Goal: Task Accomplishment & Management: Complete application form

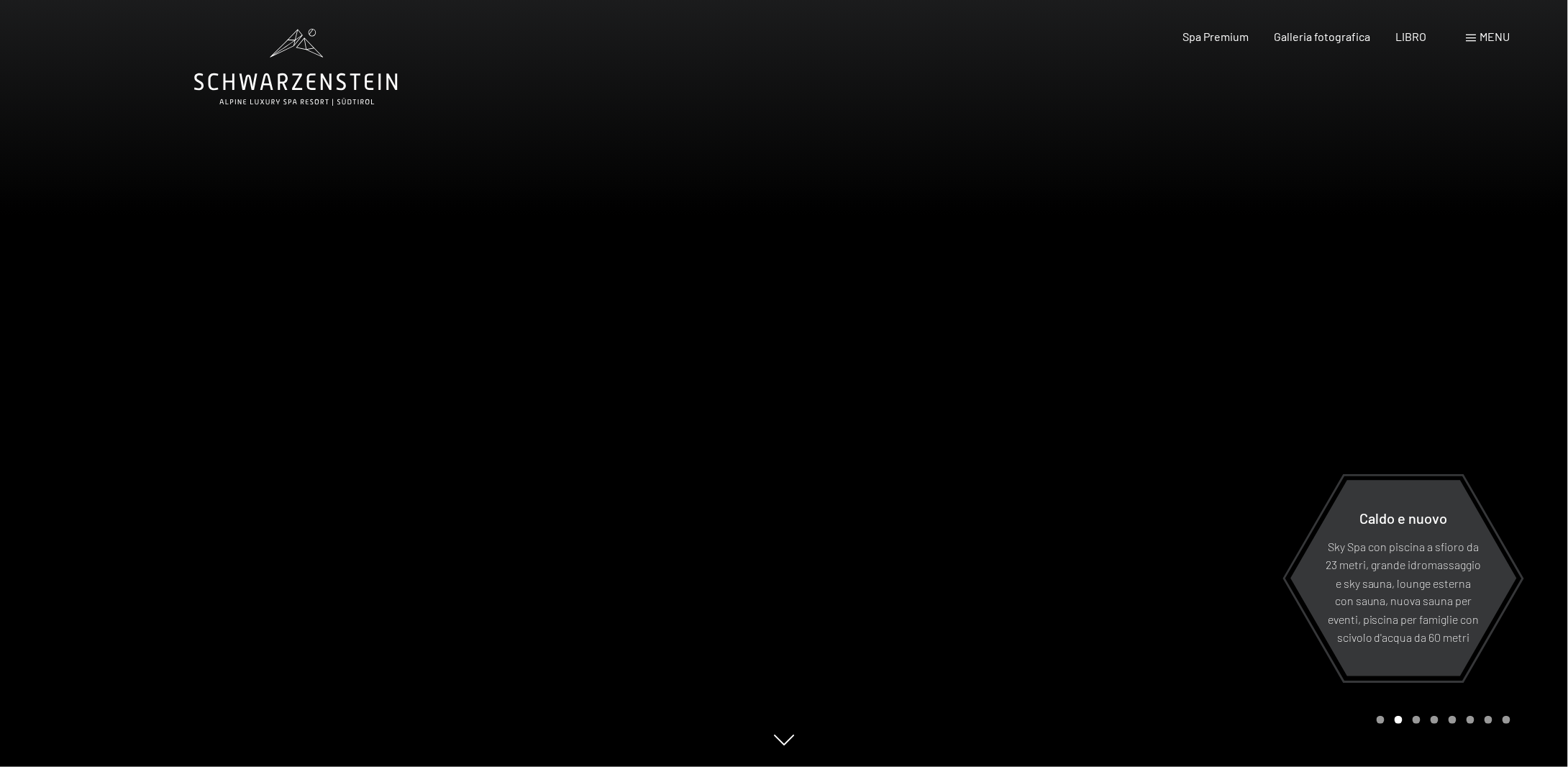
click at [1484, 379] on div at bounding box center [1176, 384] width 784 height 767
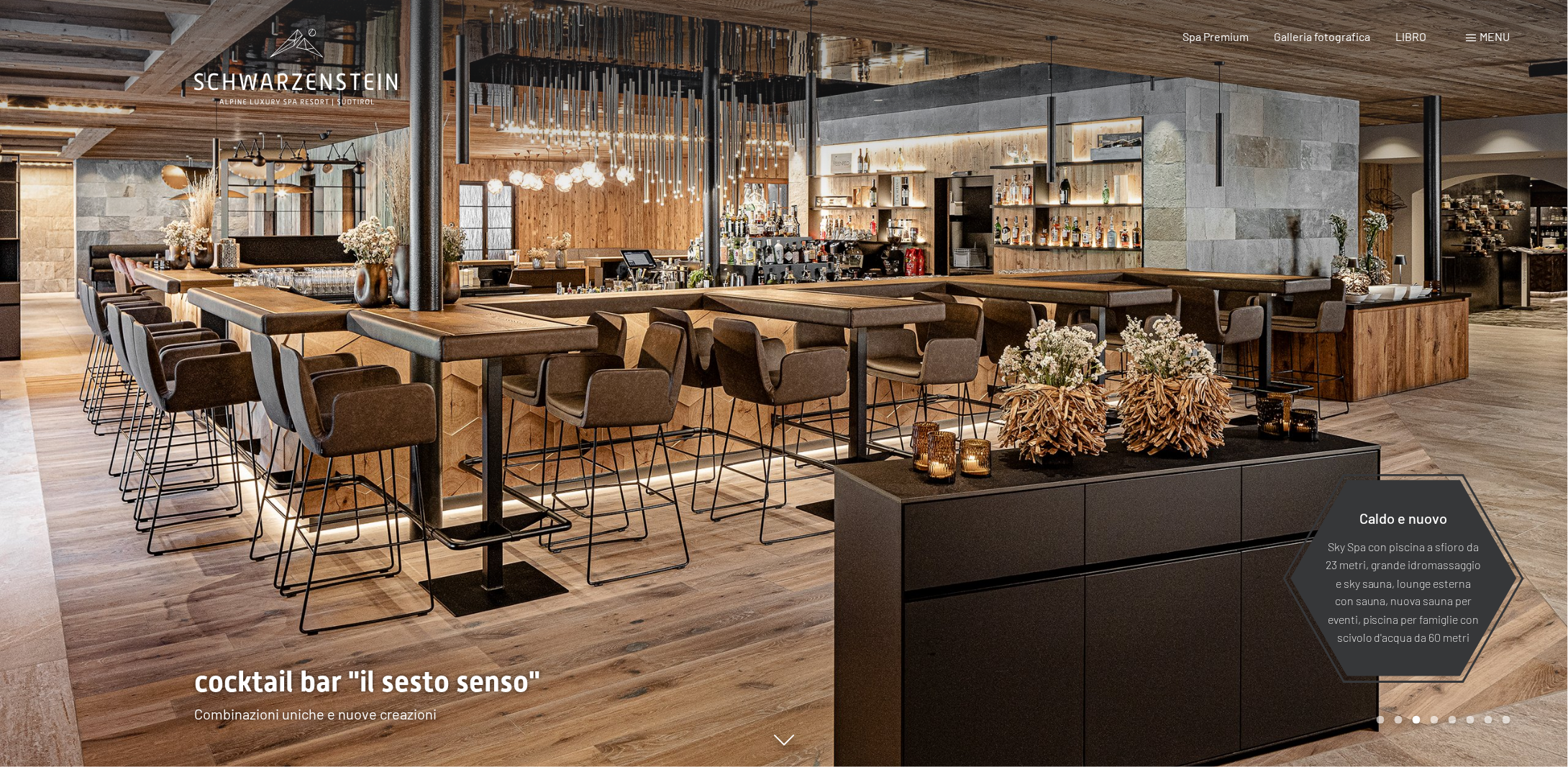
click at [79, 417] on div at bounding box center [392, 384] width 784 height 767
click at [1523, 429] on div at bounding box center [1176, 384] width 784 height 767
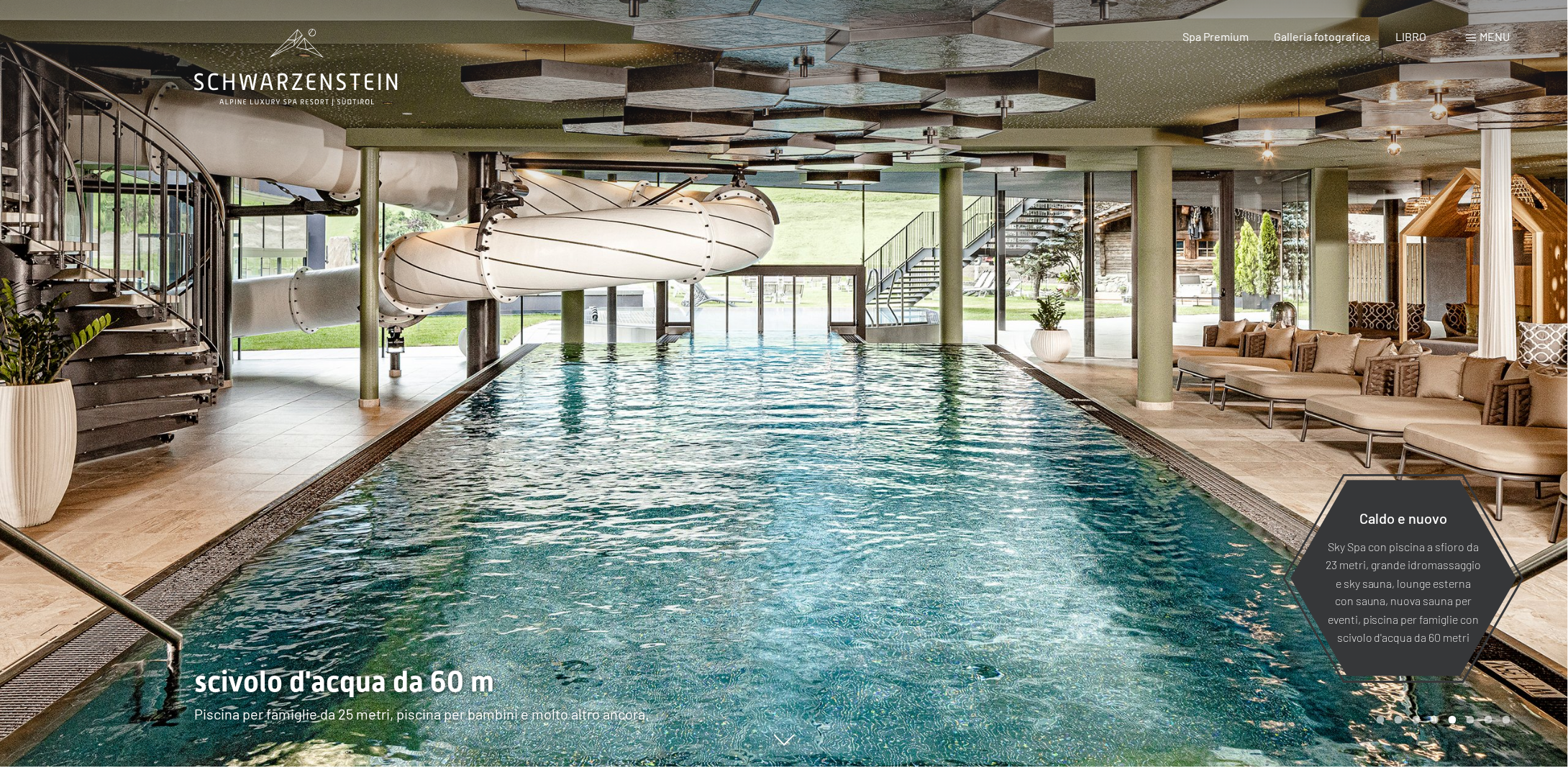
click at [1525, 404] on div at bounding box center [1176, 384] width 784 height 767
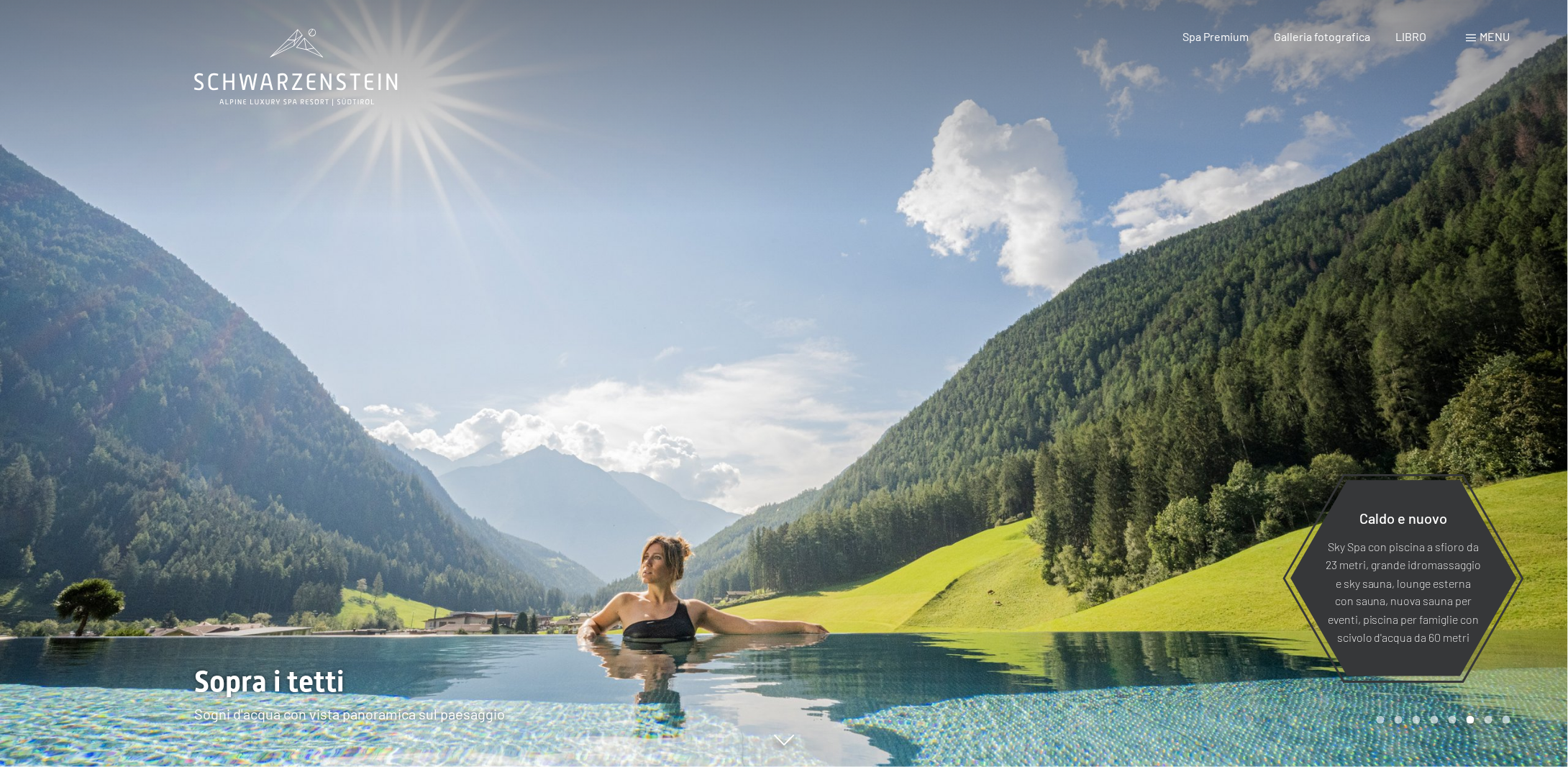
click at [1520, 402] on div at bounding box center [1176, 384] width 784 height 767
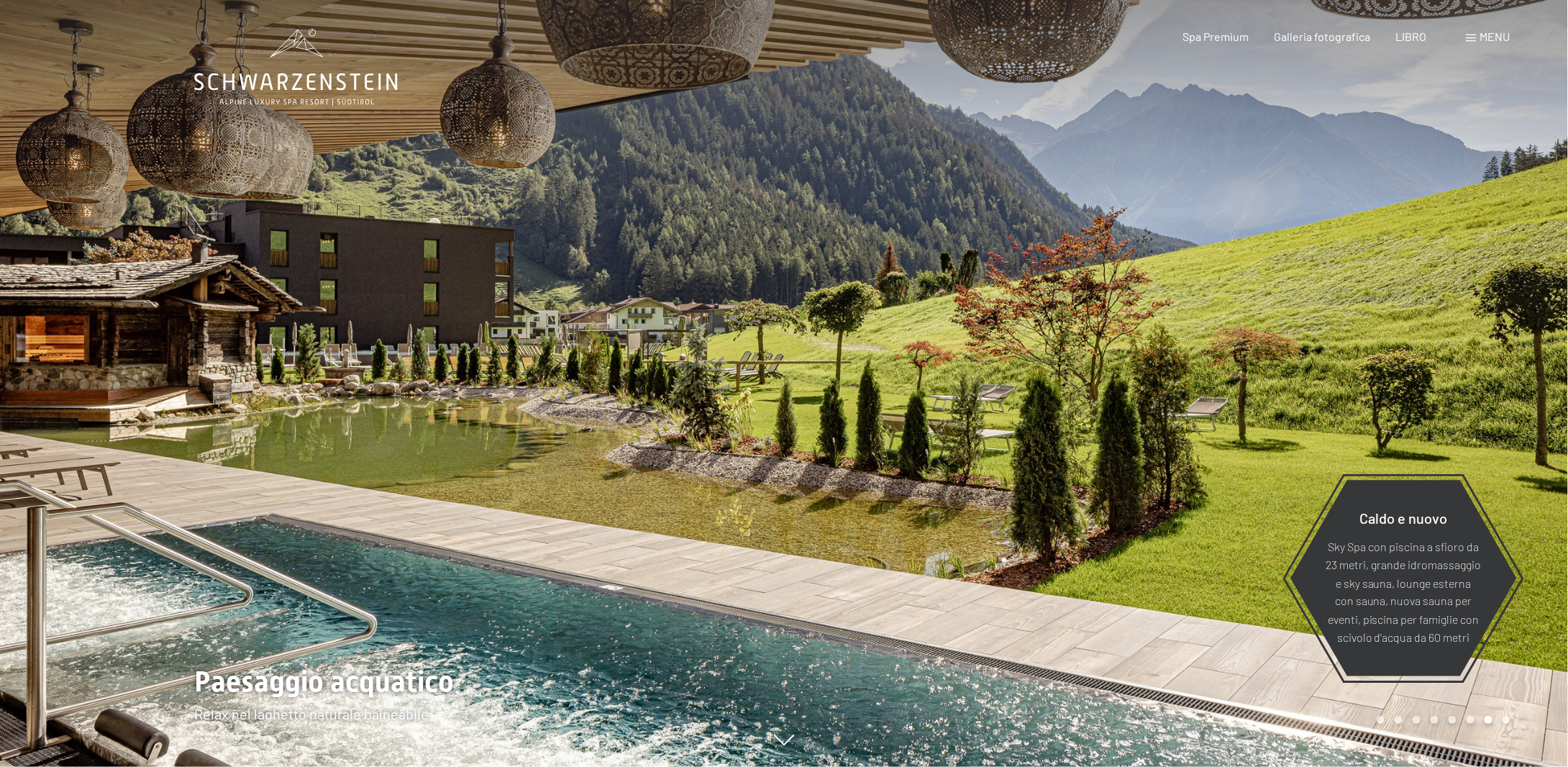
click at [1515, 406] on div at bounding box center [1176, 384] width 784 height 767
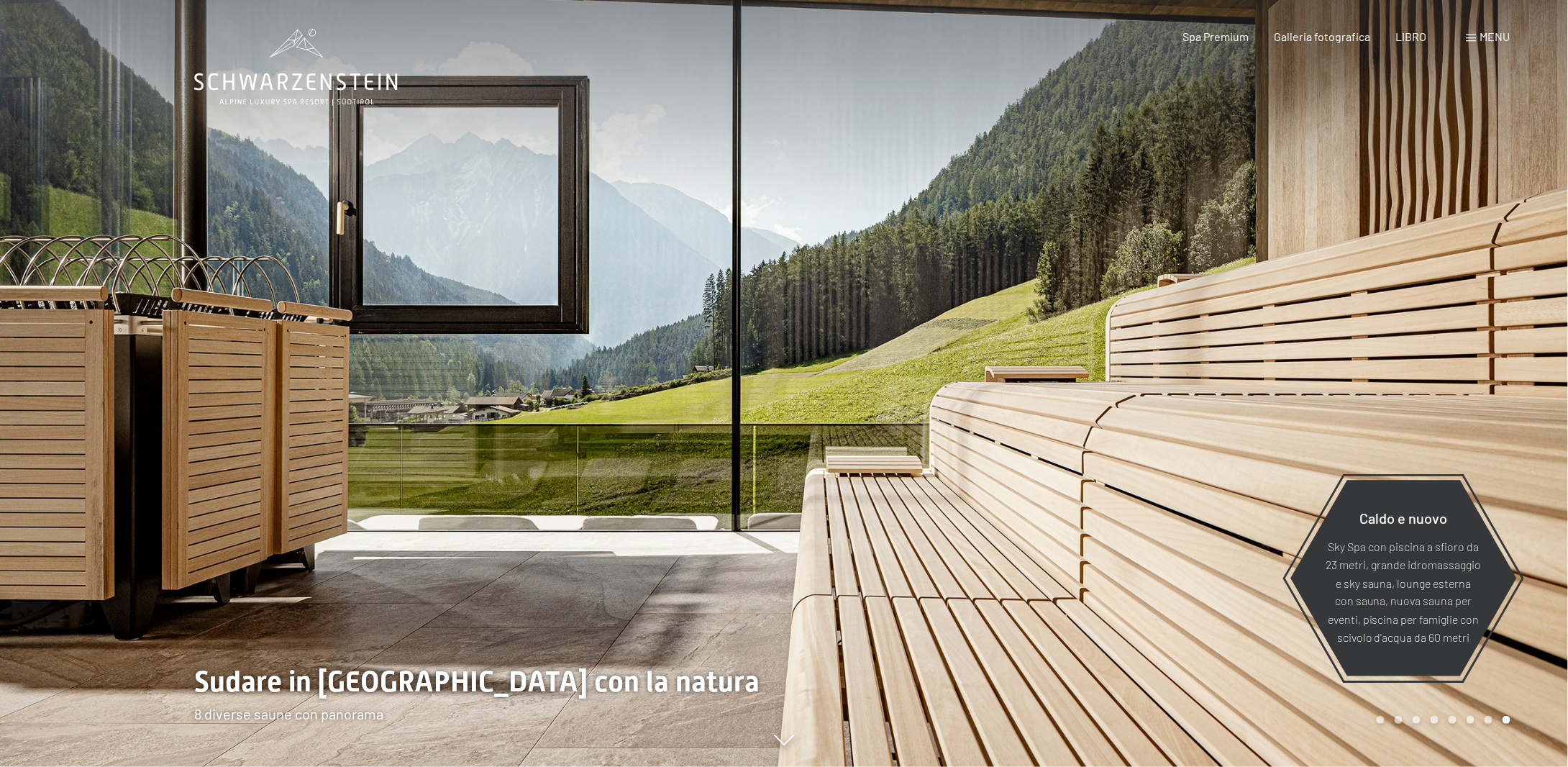
click at [1515, 406] on div at bounding box center [1176, 384] width 784 height 767
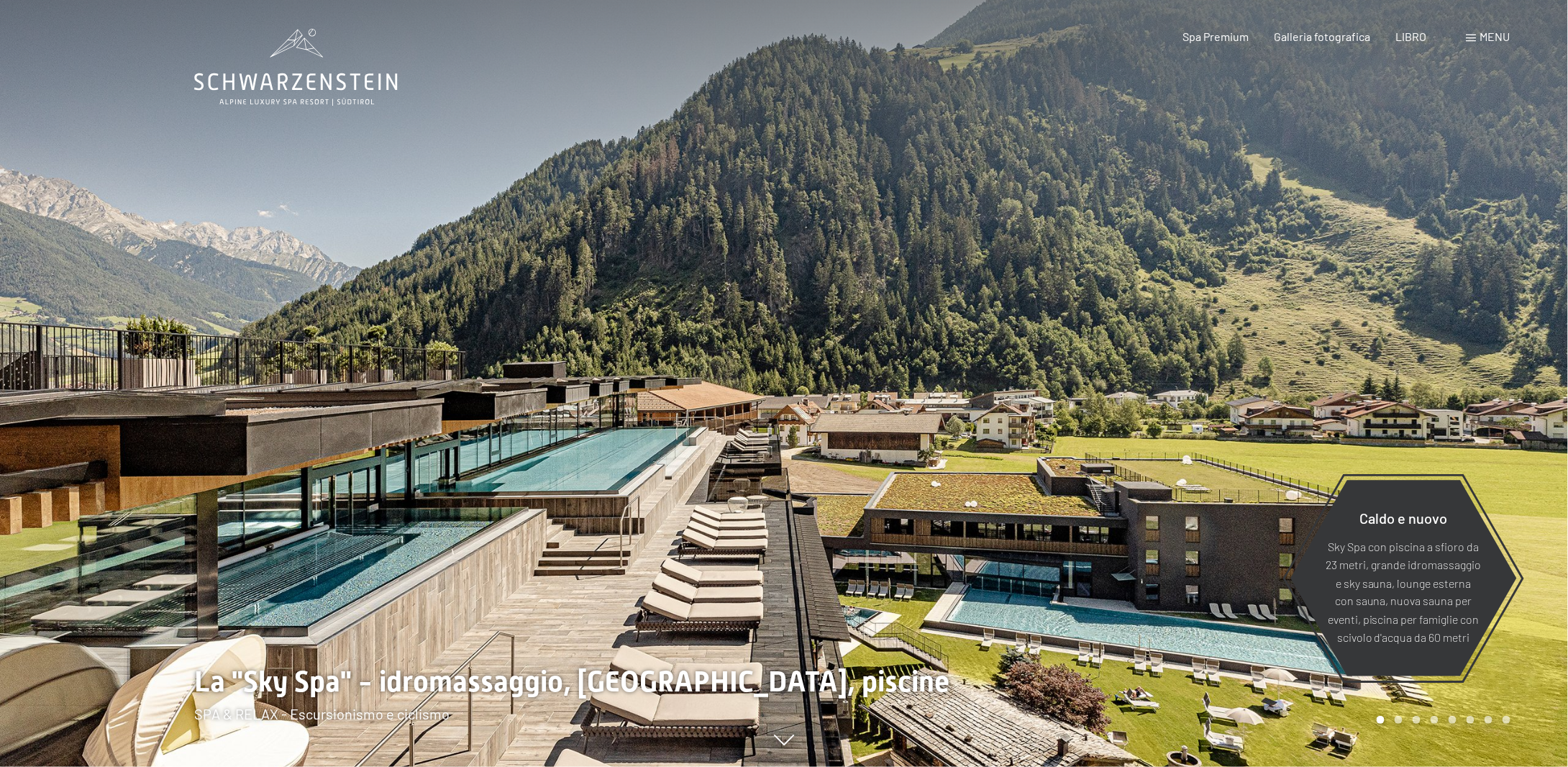
click at [1515, 406] on div at bounding box center [1176, 384] width 784 height 767
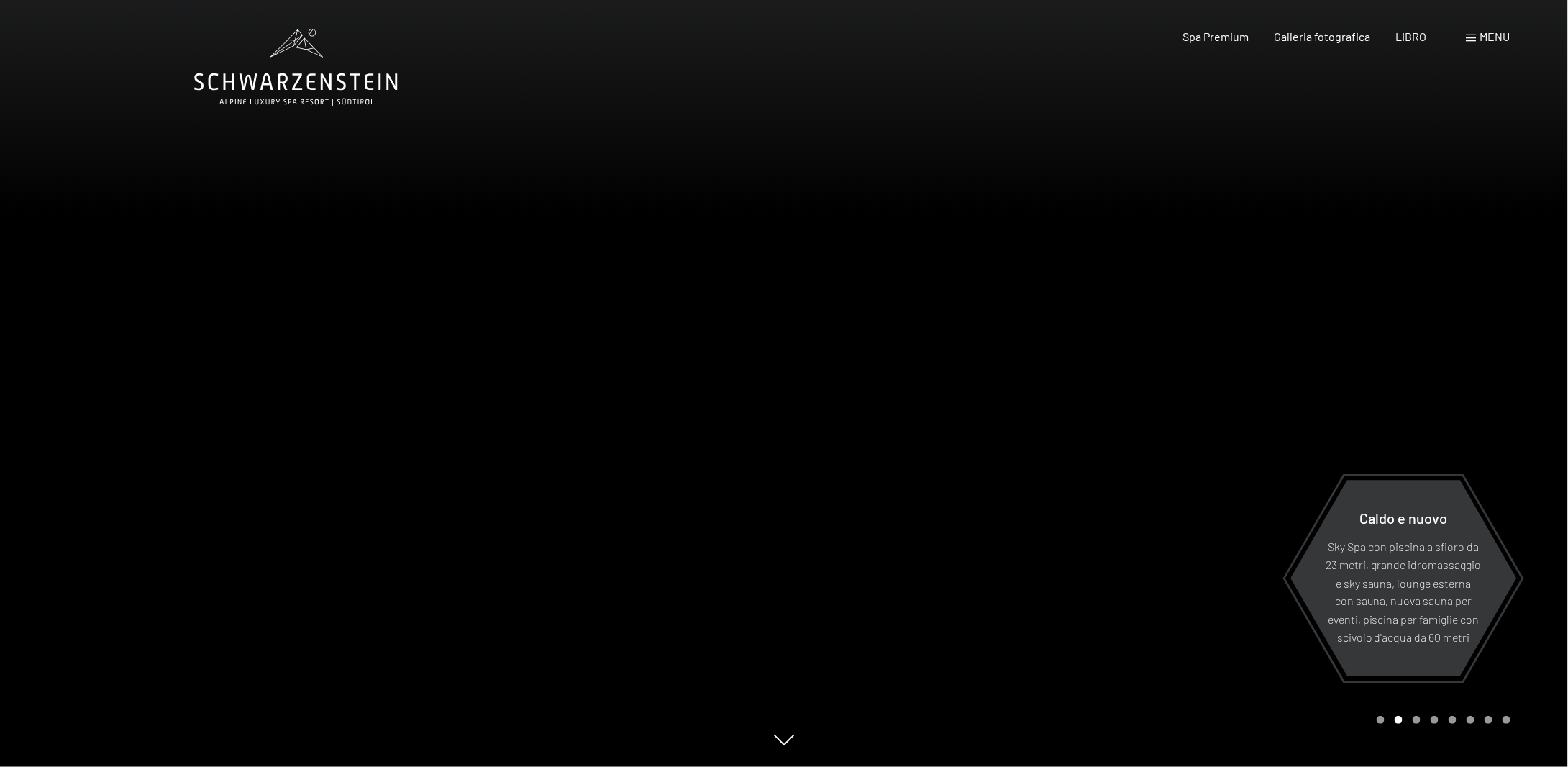
click at [1515, 406] on div at bounding box center [1176, 384] width 784 height 767
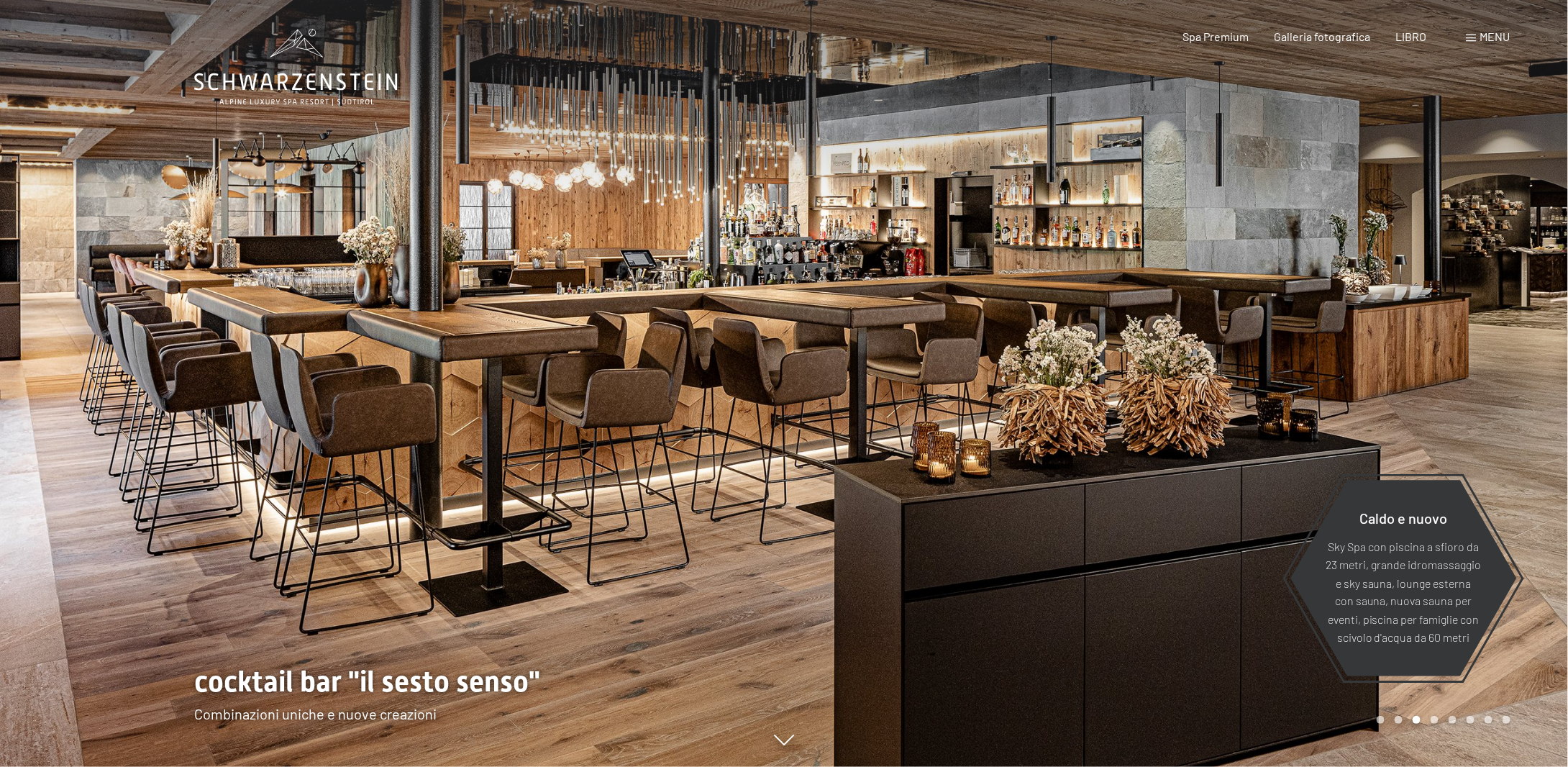
click at [1515, 406] on div at bounding box center [1176, 384] width 784 height 767
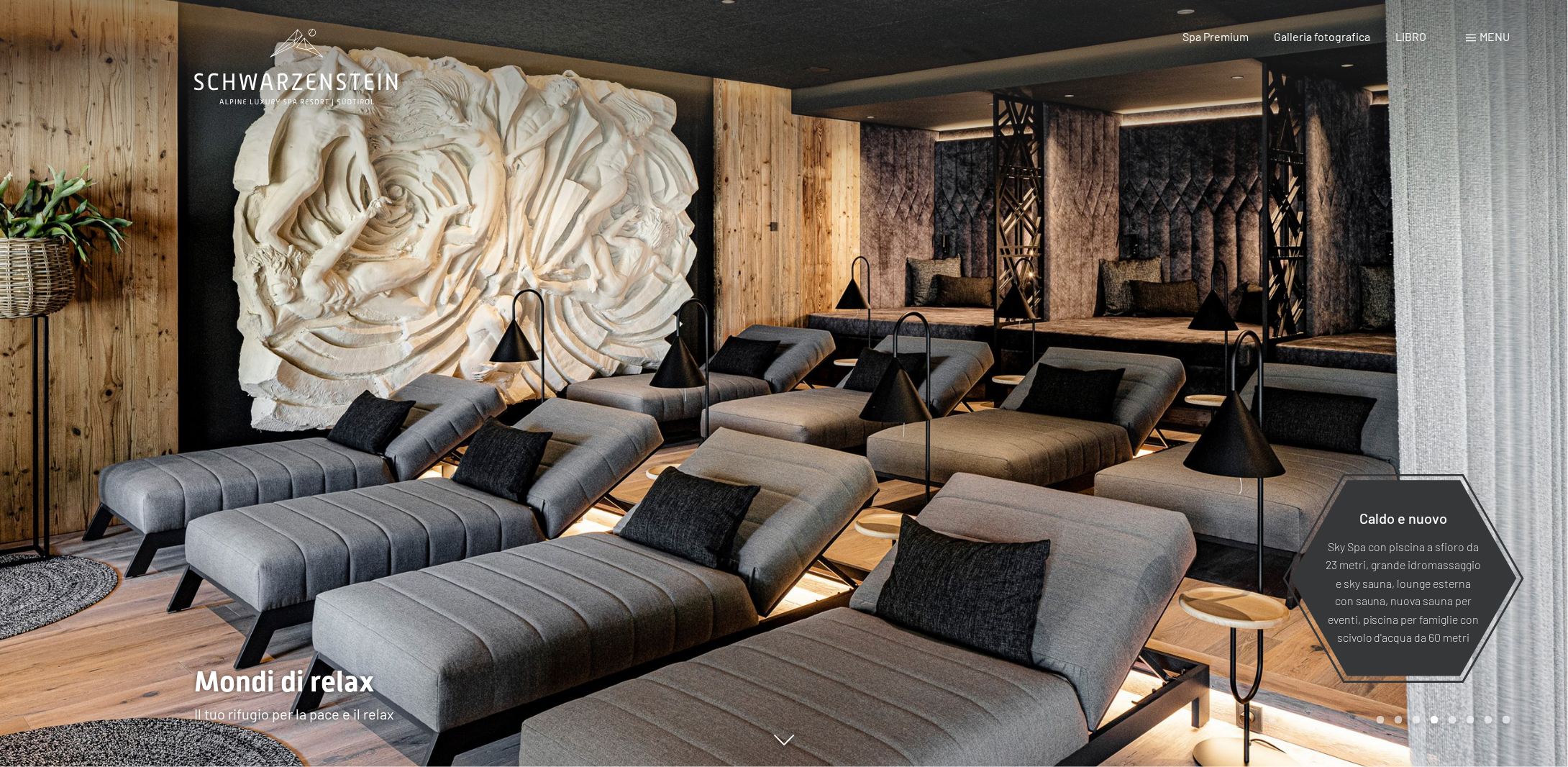
click at [1515, 401] on div at bounding box center [1176, 384] width 784 height 767
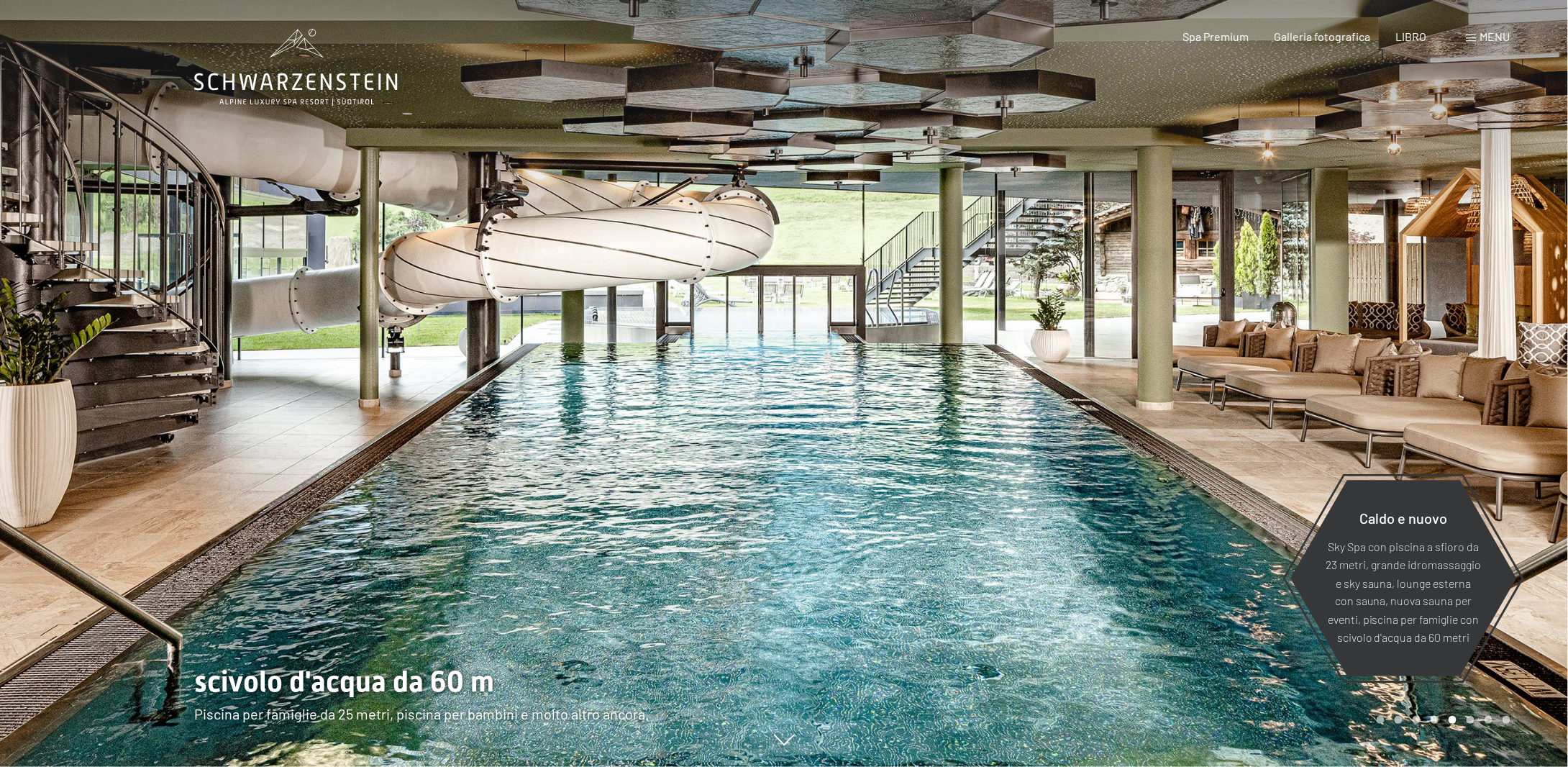
click at [1524, 429] on div at bounding box center [1176, 384] width 784 height 767
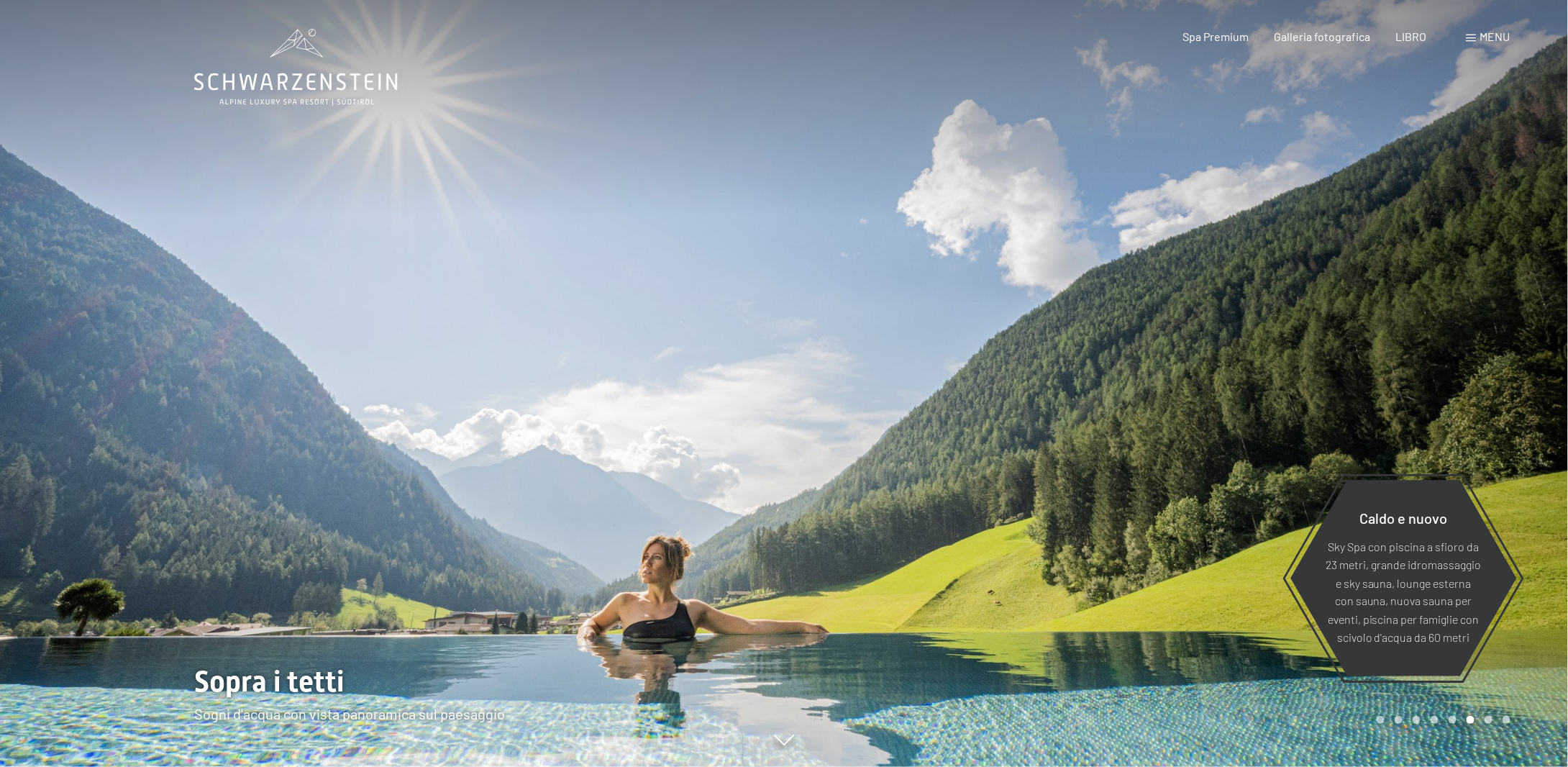
click at [1525, 427] on div at bounding box center [1176, 384] width 784 height 767
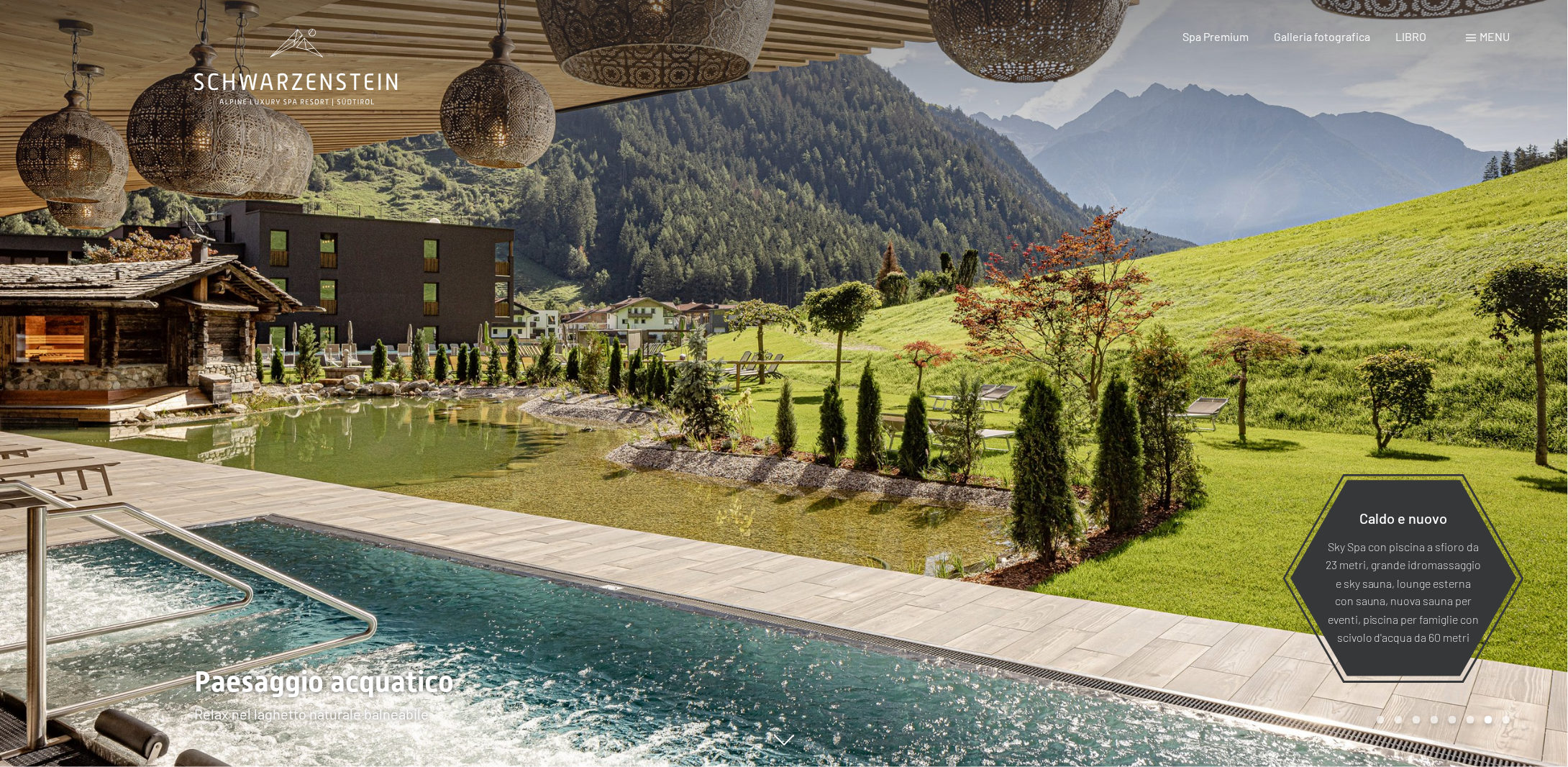
click at [1525, 426] on div at bounding box center [1176, 384] width 784 height 767
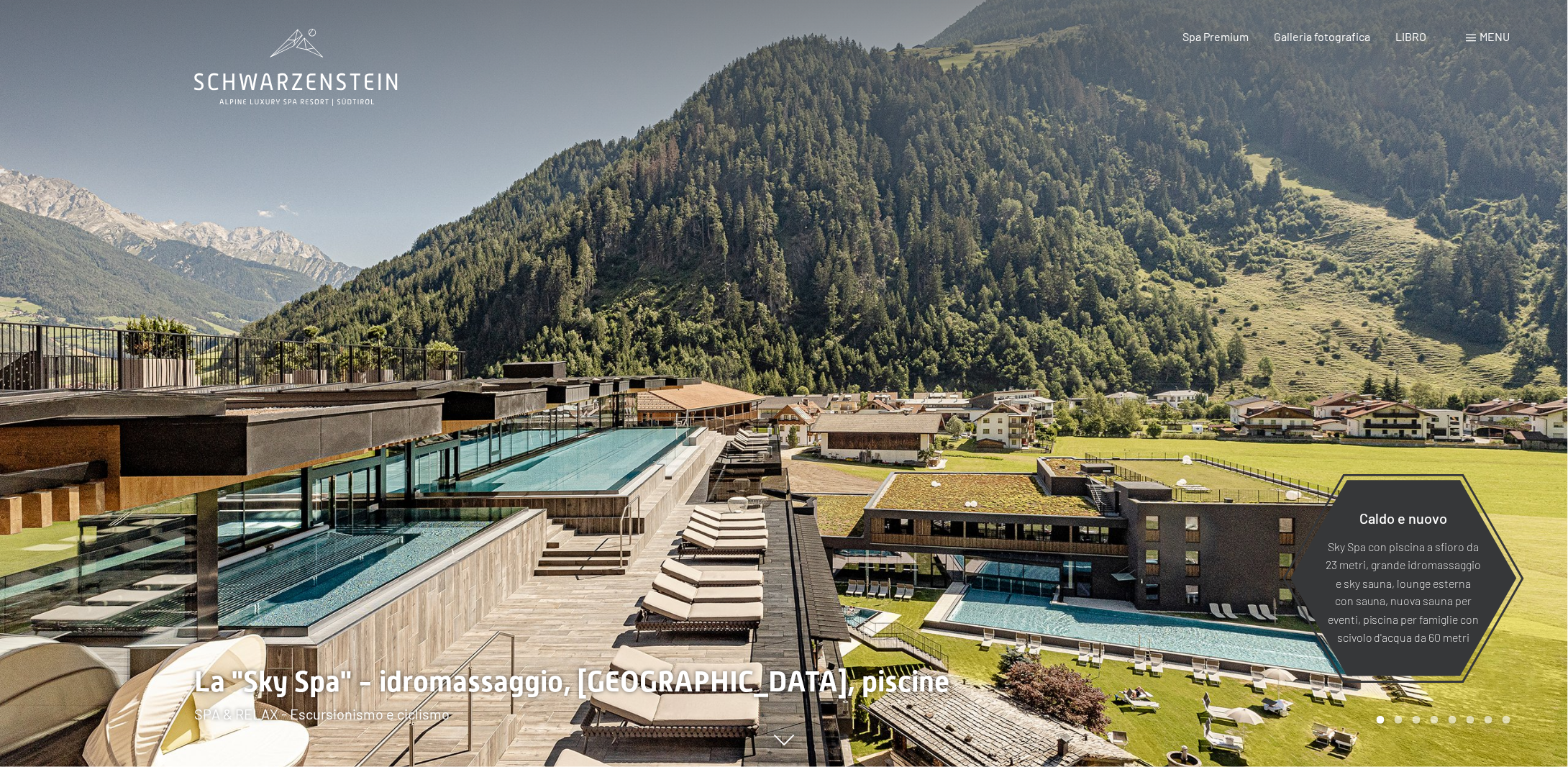
click at [1494, 37] on font "menu" at bounding box center [1495, 36] width 30 height 13
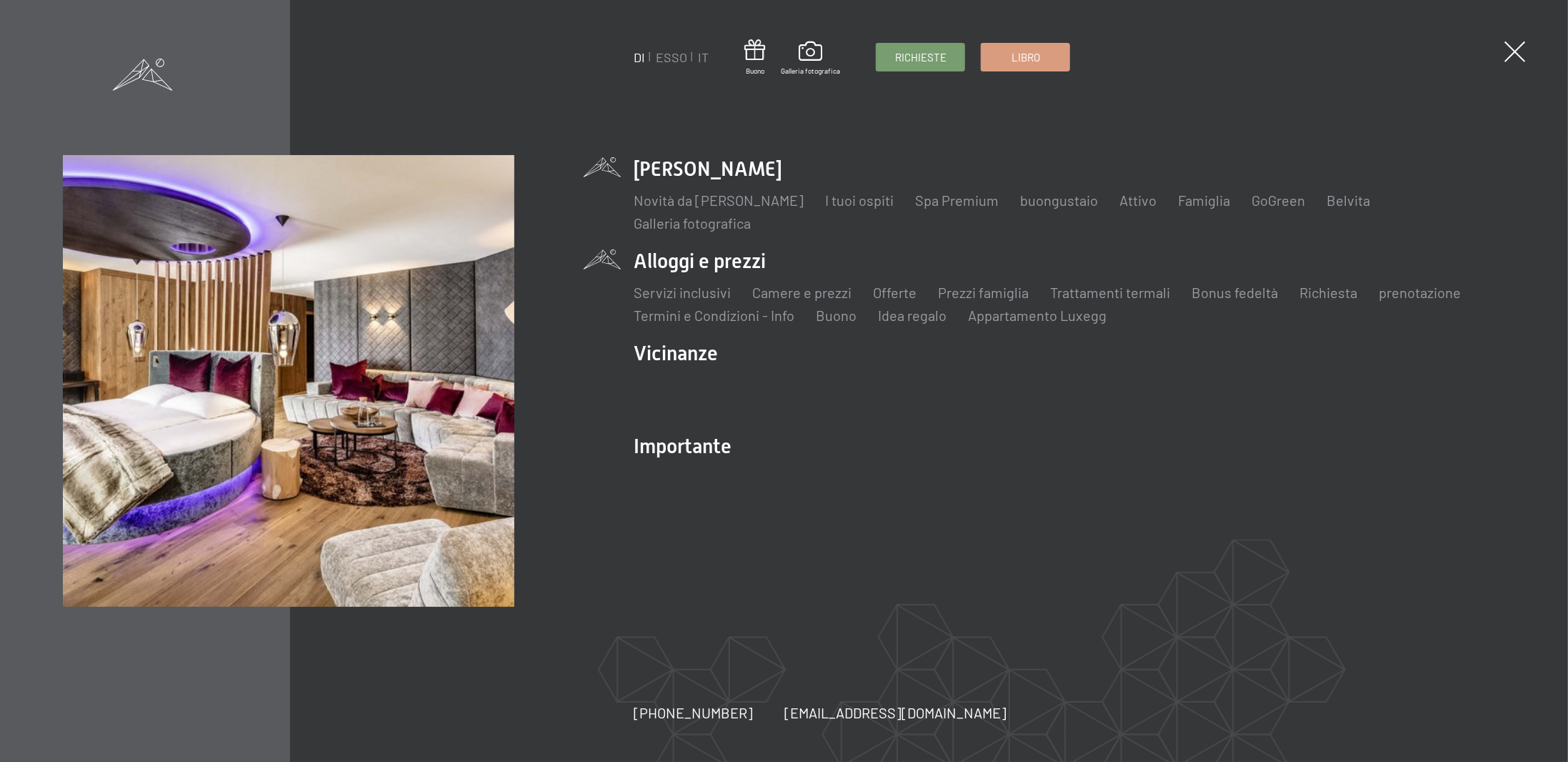
click at [740, 262] on li "Alloggi e prezzi Servizi inclusivi Camere e prezzi lista Offerte lista Prezzi f…" at bounding box center [1069, 286] width 872 height 78
click at [718, 290] on font "Servizi inclusivi" at bounding box center [682, 292] width 97 height 17
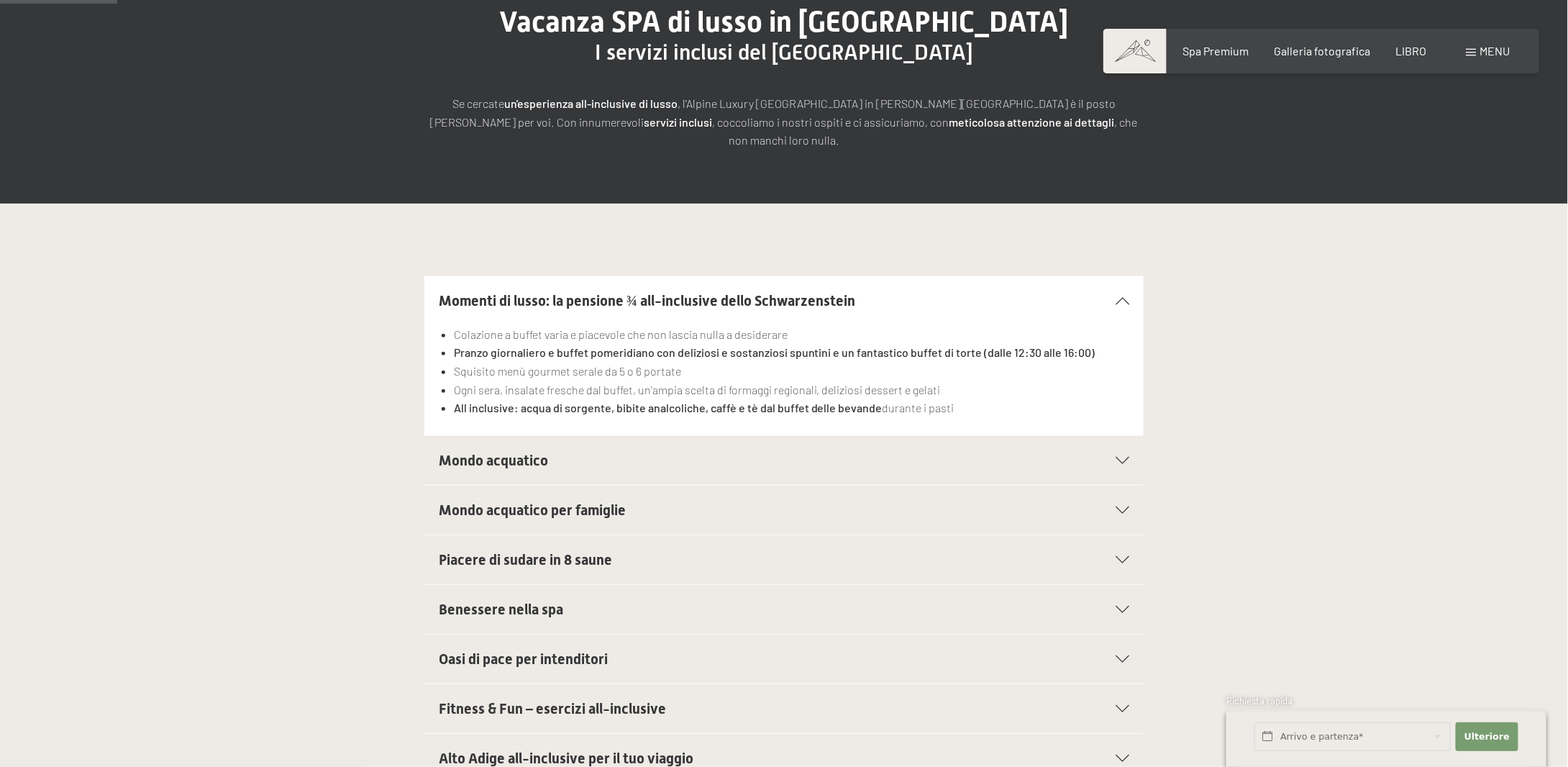
scroll to position [117, 0]
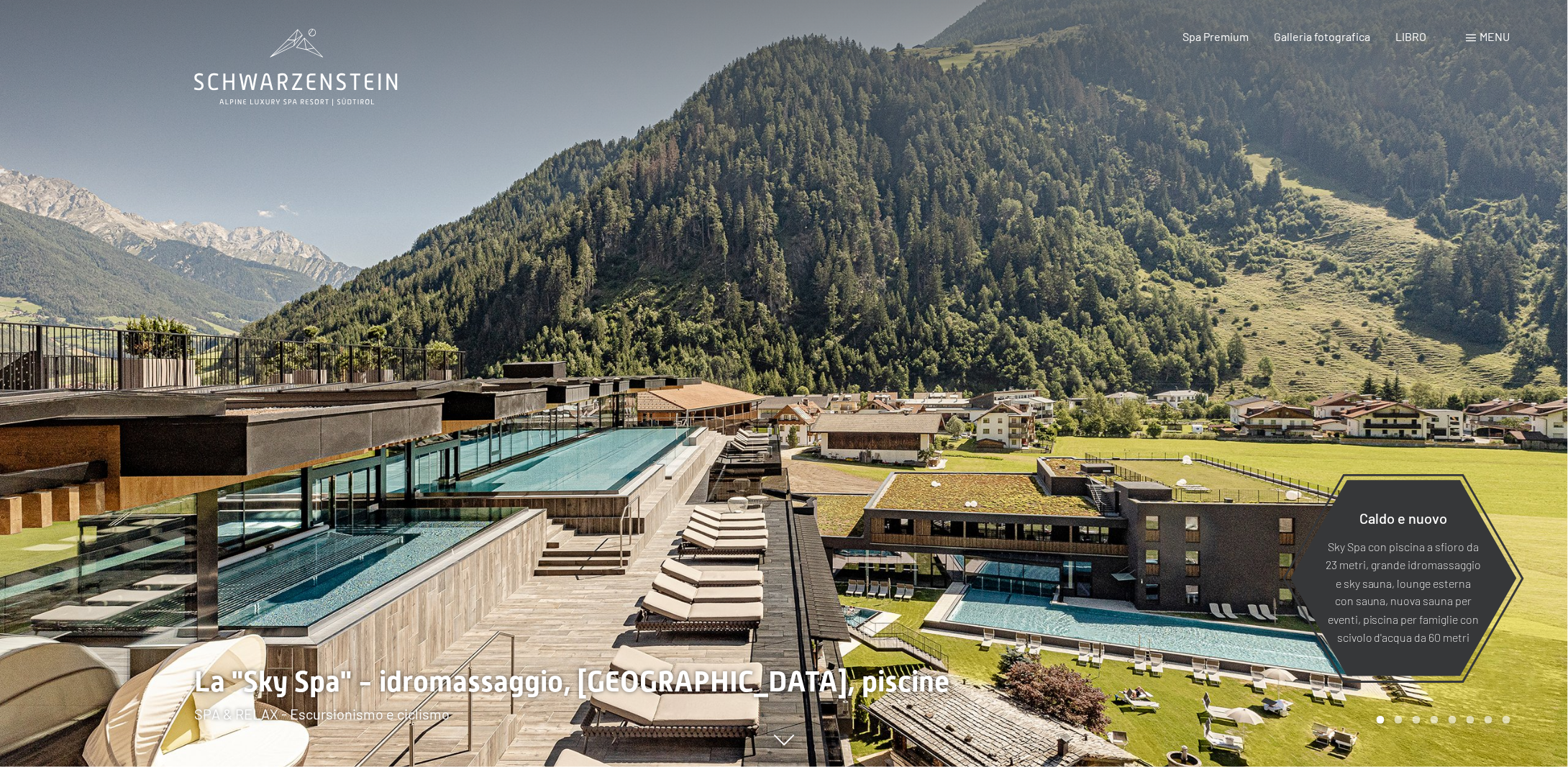
click at [1491, 33] on font "menu" at bounding box center [1495, 36] width 30 height 13
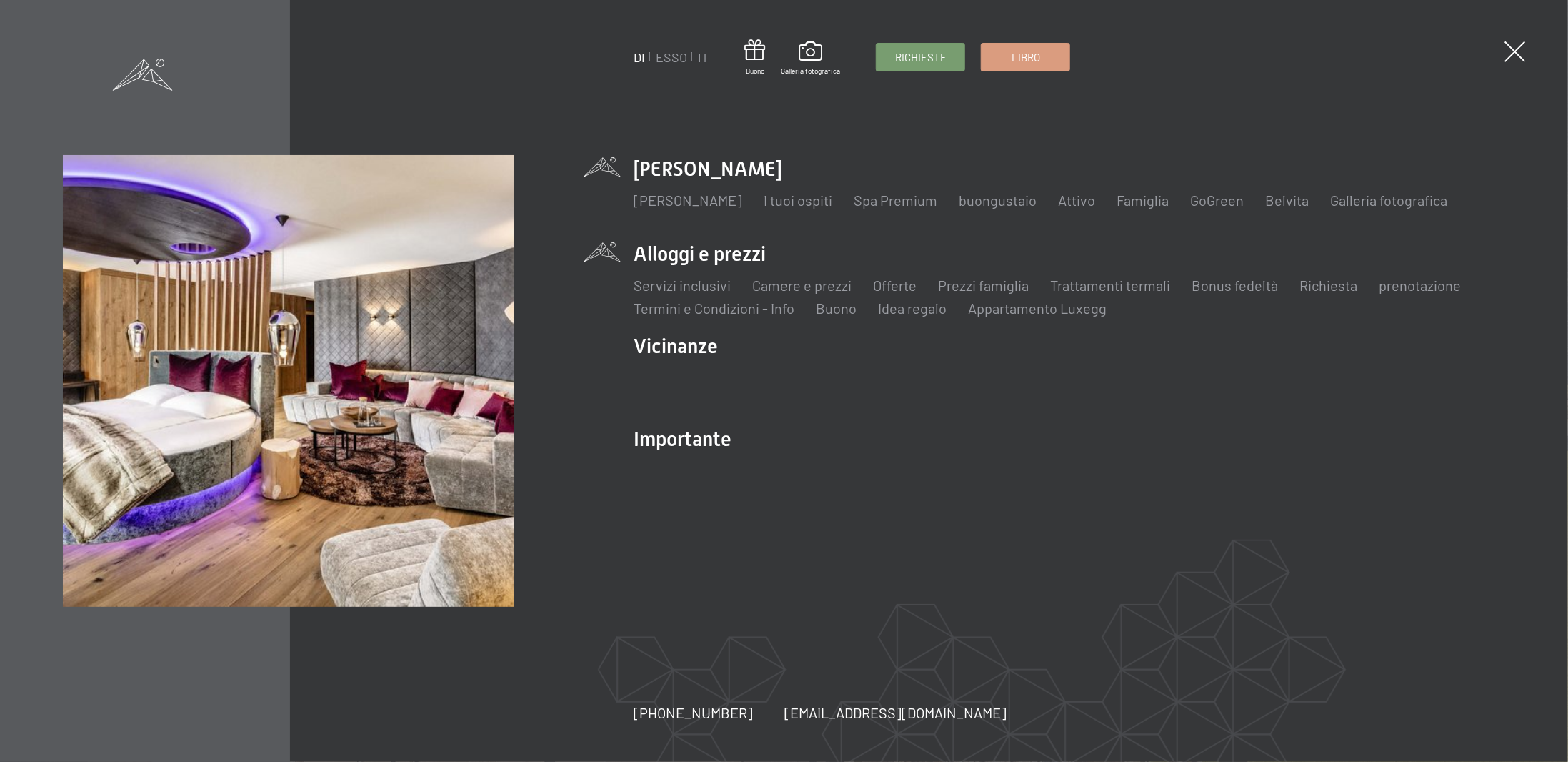
click at [700, 261] on li "Alloggi e prezzi Servizi inclusivi Camere e prezzi lista Offerte lista Prezzi f…" at bounding box center [1069, 279] width 872 height 78
click at [796, 294] on font "Camere e prezzi" at bounding box center [802, 285] width 100 height 17
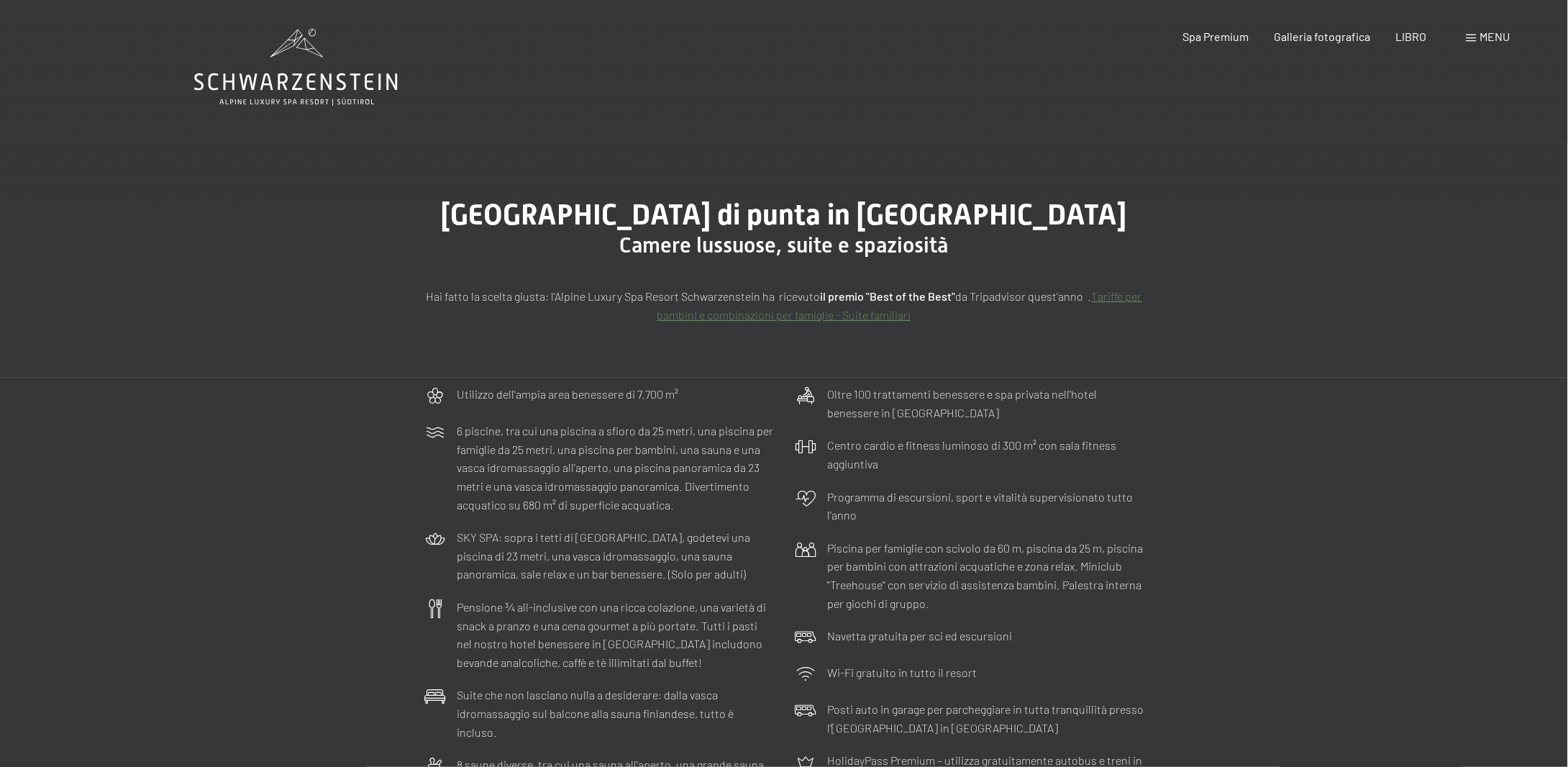
click at [1488, 31] on font "menu" at bounding box center [1495, 36] width 30 height 13
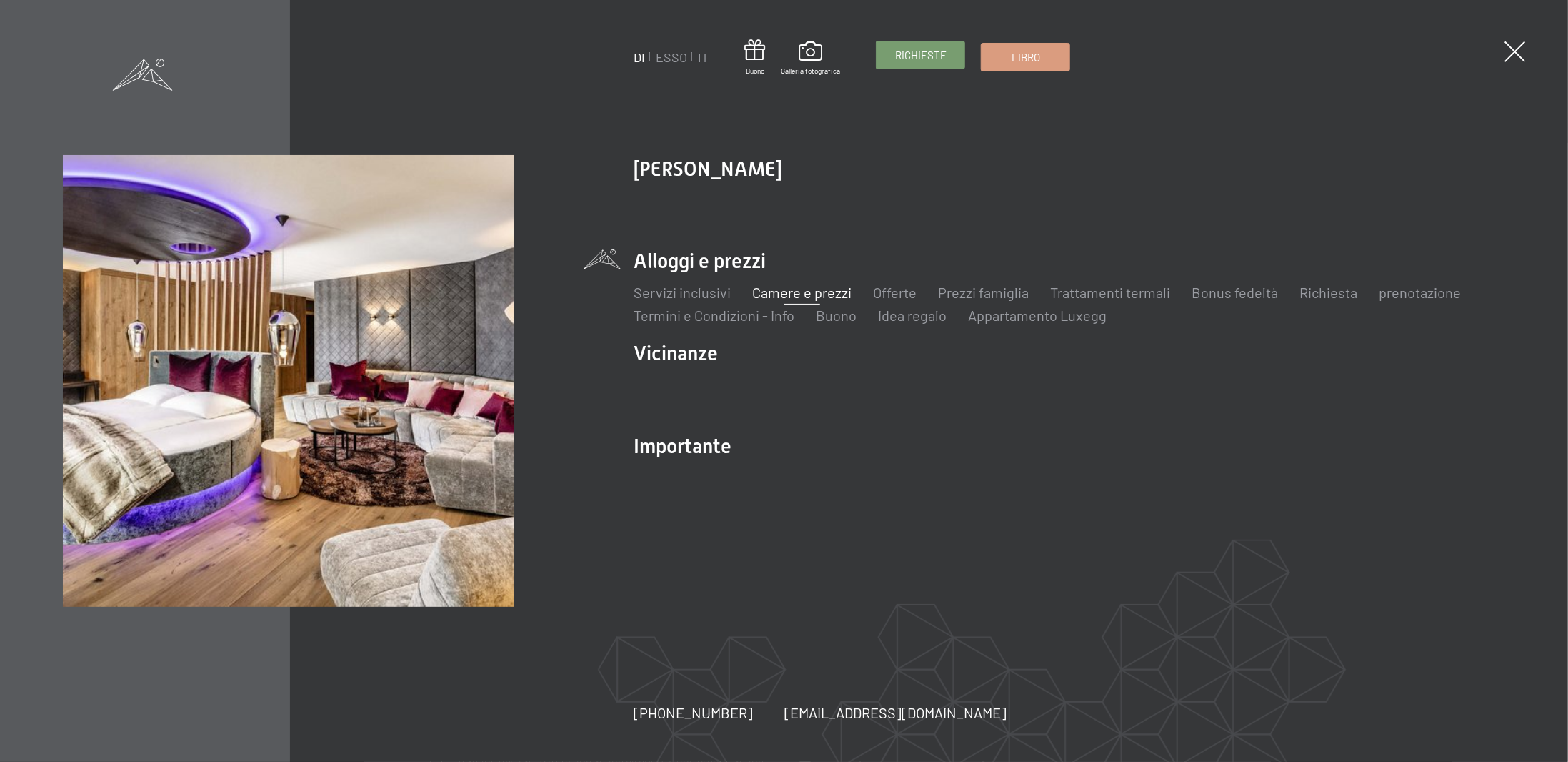
click at [927, 55] on font "Richieste" at bounding box center [921, 56] width 51 height 13
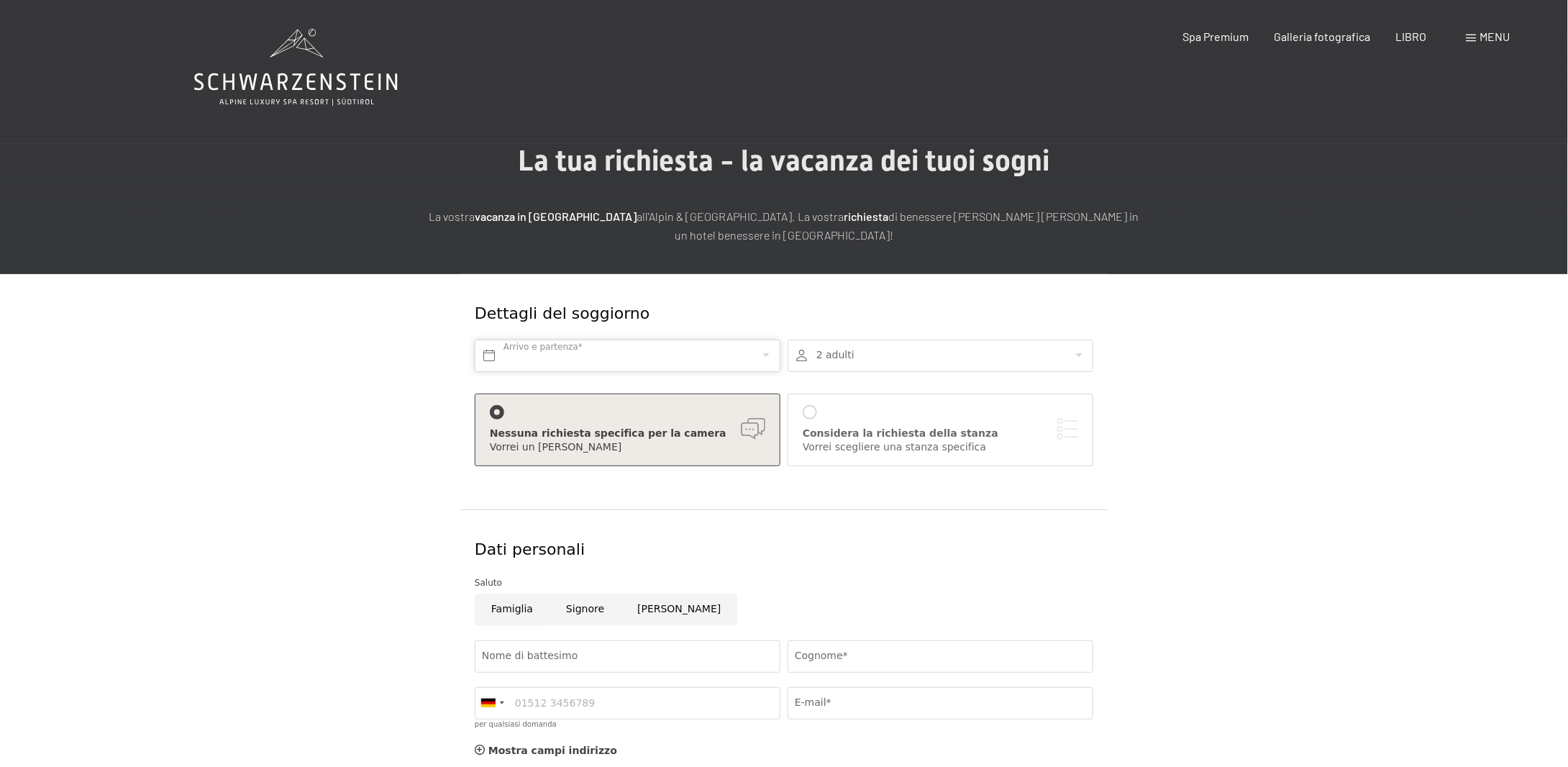
click at [598, 360] on input "text" at bounding box center [627, 355] width 306 height 33
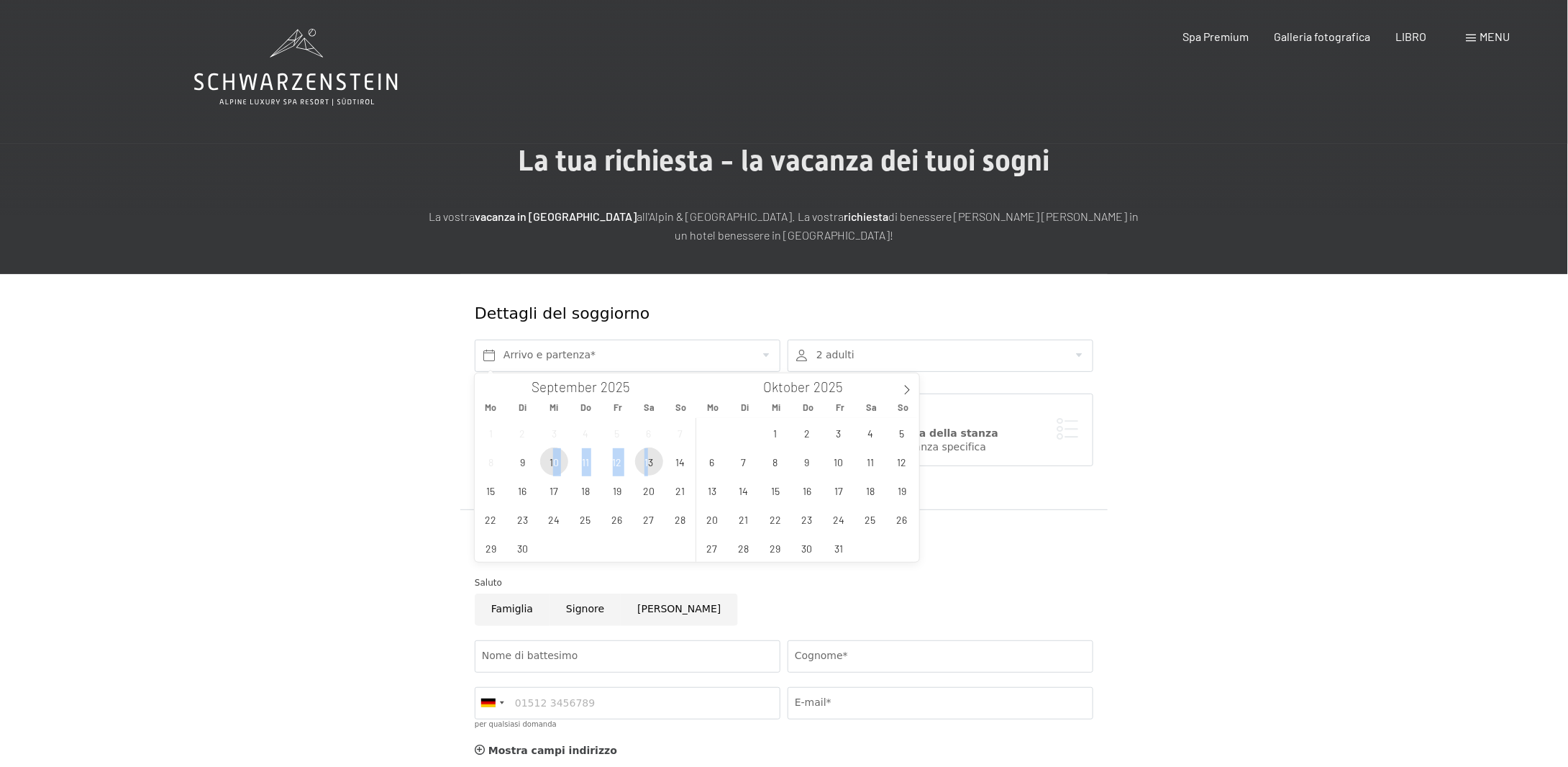
drag, startPoint x: 552, startPoint y: 458, endPoint x: 647, endPoint y: 459, distance: 95.0
click at [647, 459] on div "1 2 3 4 5 6 7 8 9 10 11 12 13 14 15 16 17 18 19 20 21 22 23 24 25 26 27 28 29 3…" at bounding box center [585, 490] width 221 height 144
click at [546, 464] on span "10" at bounding box center [555, 462] width 28 height 28
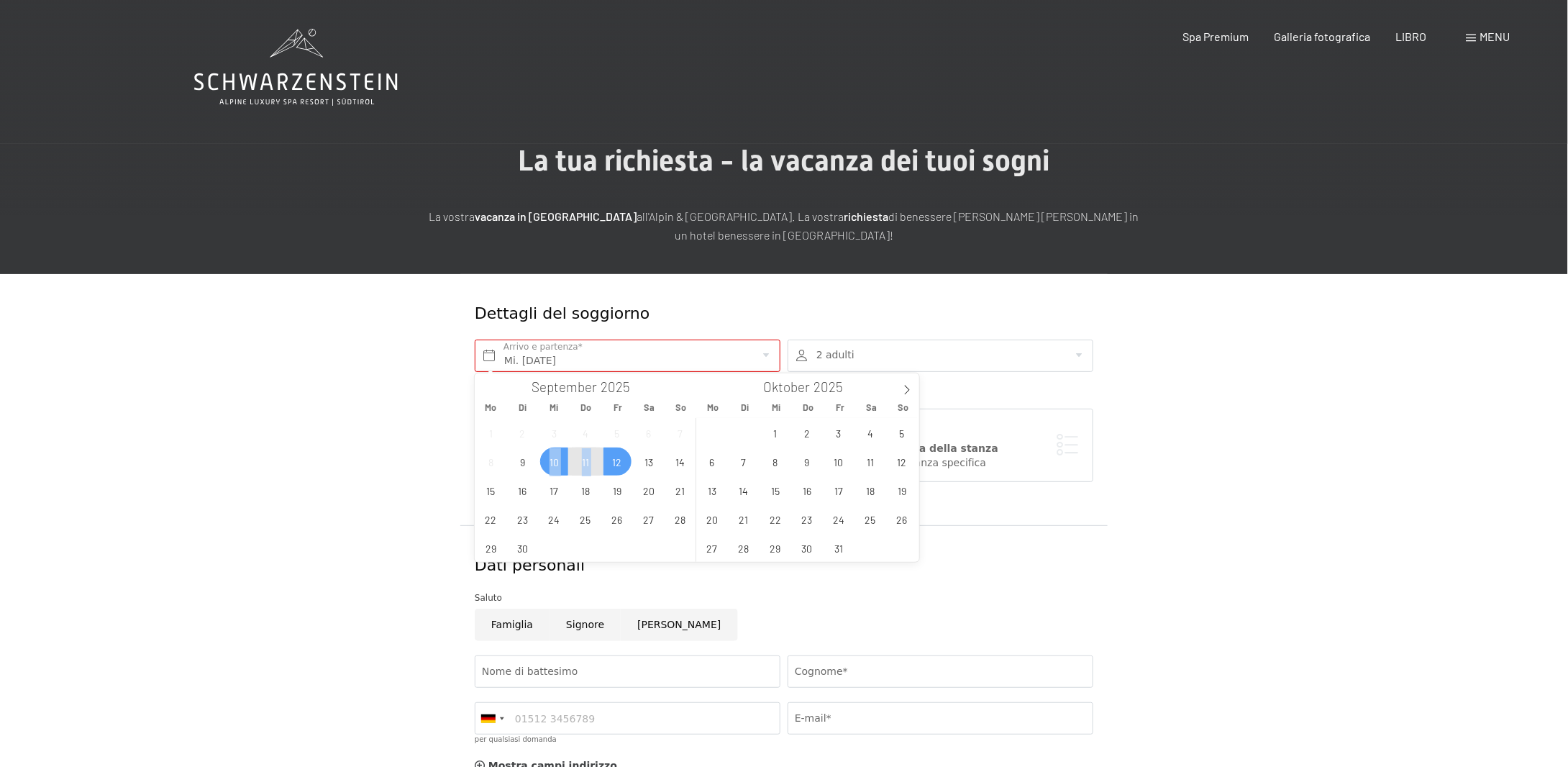
drag, startPoint x: 546, startPoint y: 464, endPoint x: 614, endPoint y: 460, distance: 68.1
click at [614, 460] on div "1 2 3 4 5 6 7 8 9 10 11 12 13 14 15 16 17 18 19 20 21 22 23 24 25 26 27 28 29 3…" at bounding box center [585, 490] width 221 height 144
click at [614, 454] on span "12" at bounding box center [617, 462] width 28 height 28
type input "Mi. 10.09.2025 - Fr. 12.09.2025"
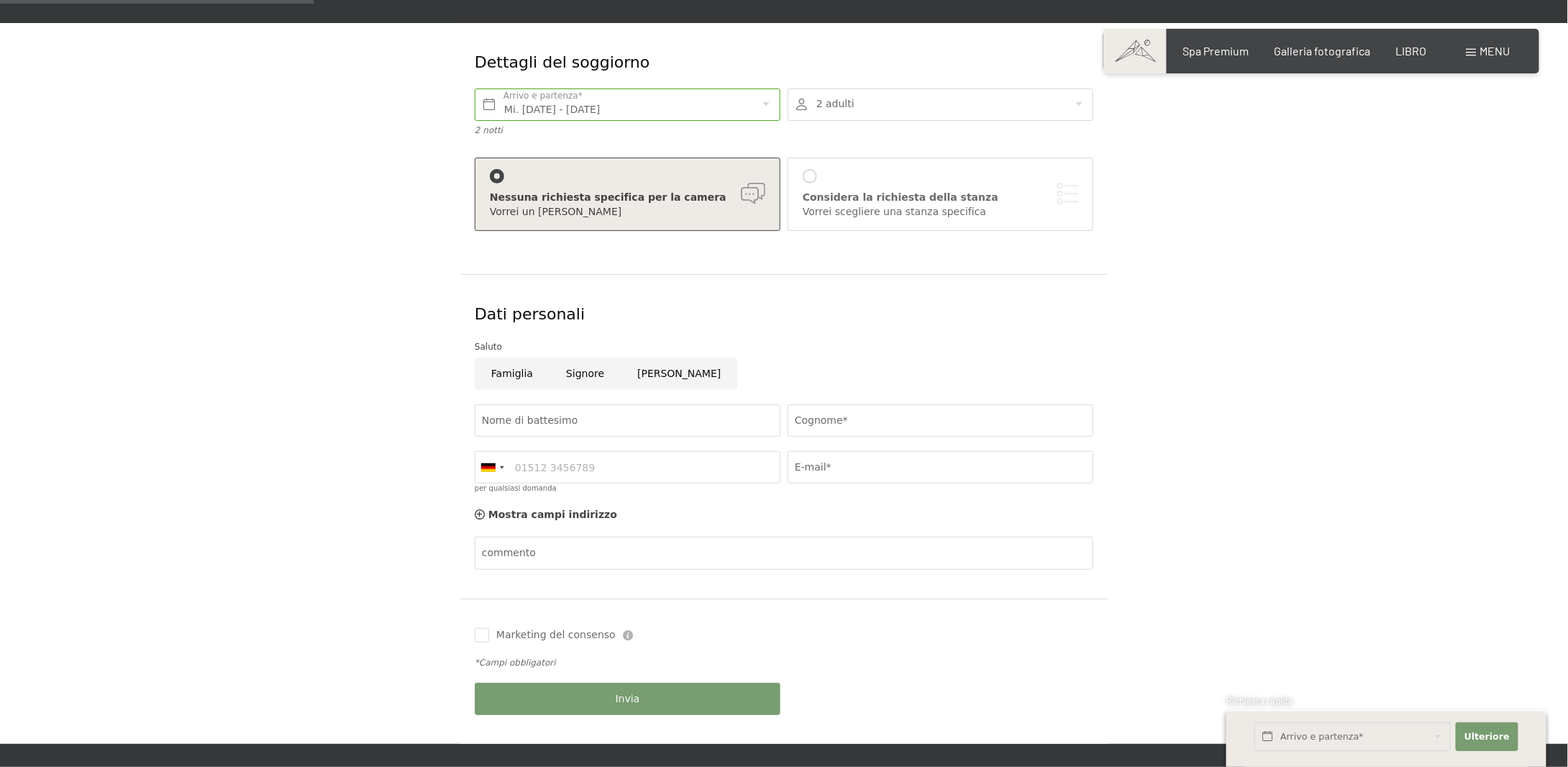
scroll to position [266, 0]
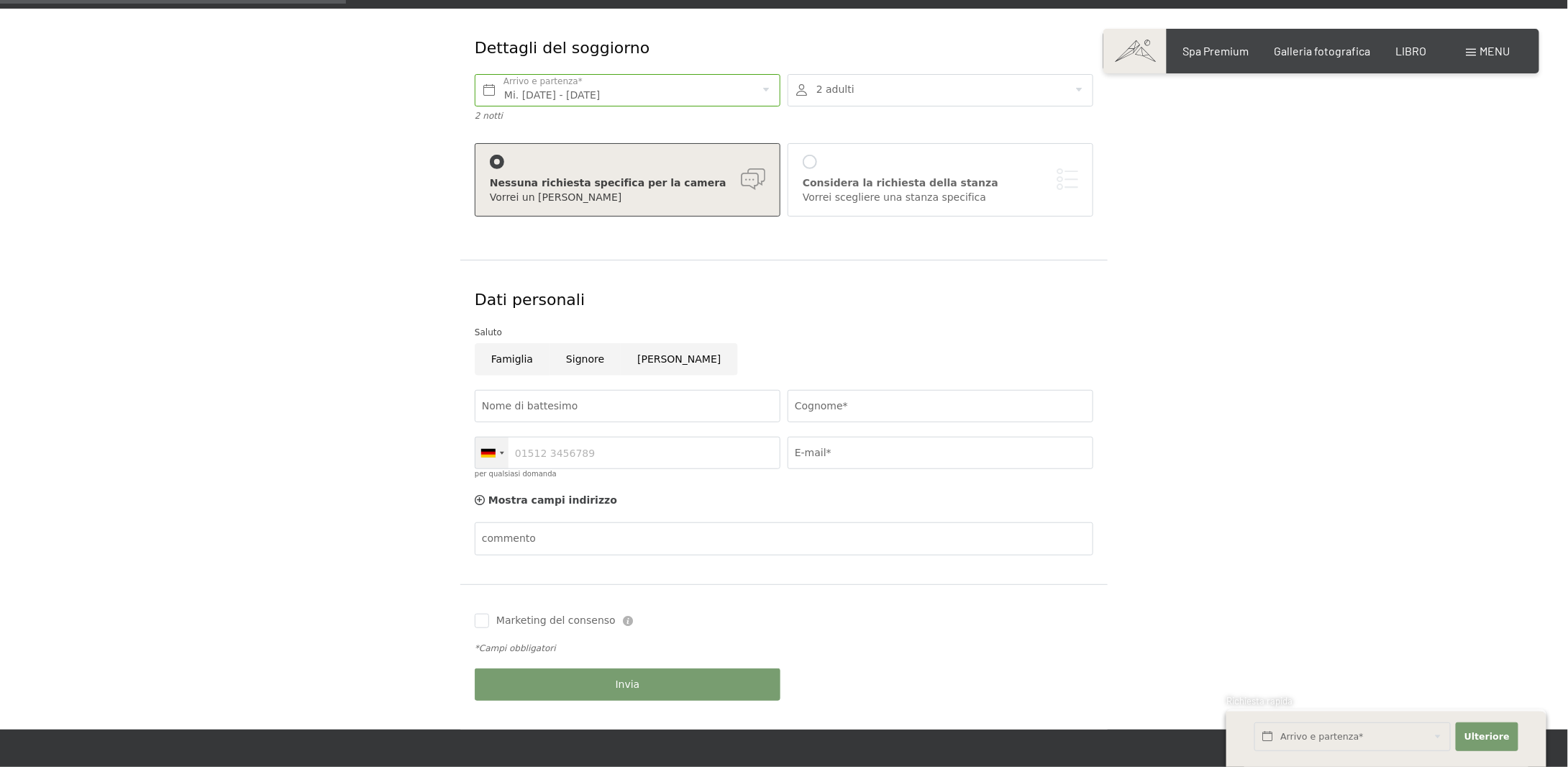
click at [506, 453] on div at bounding box center [492, 453] width 33 height 31
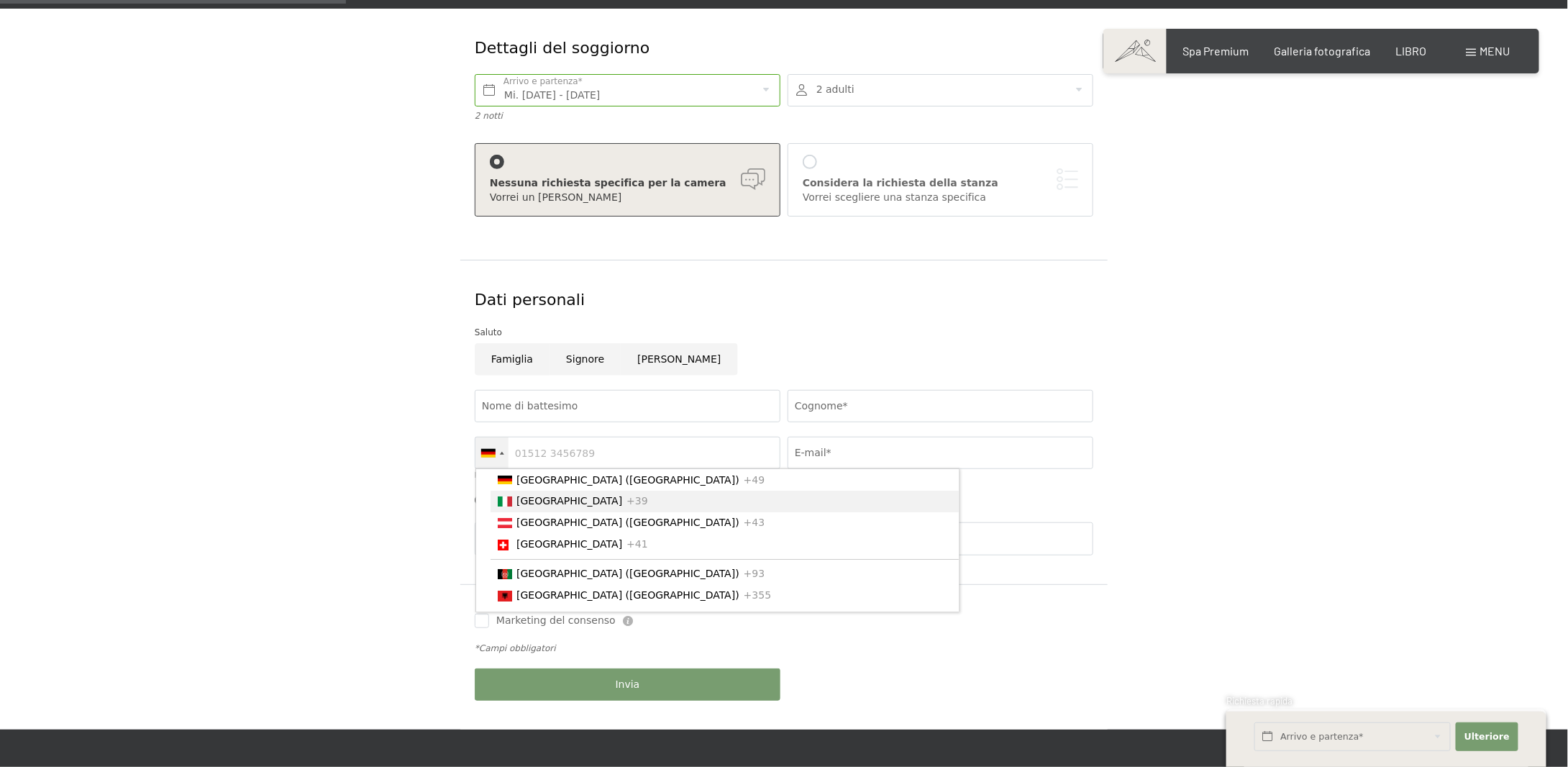
click at [510, 505] on div "Elenco dei paesi" at bounding box center [505, 501] width 14 height 10
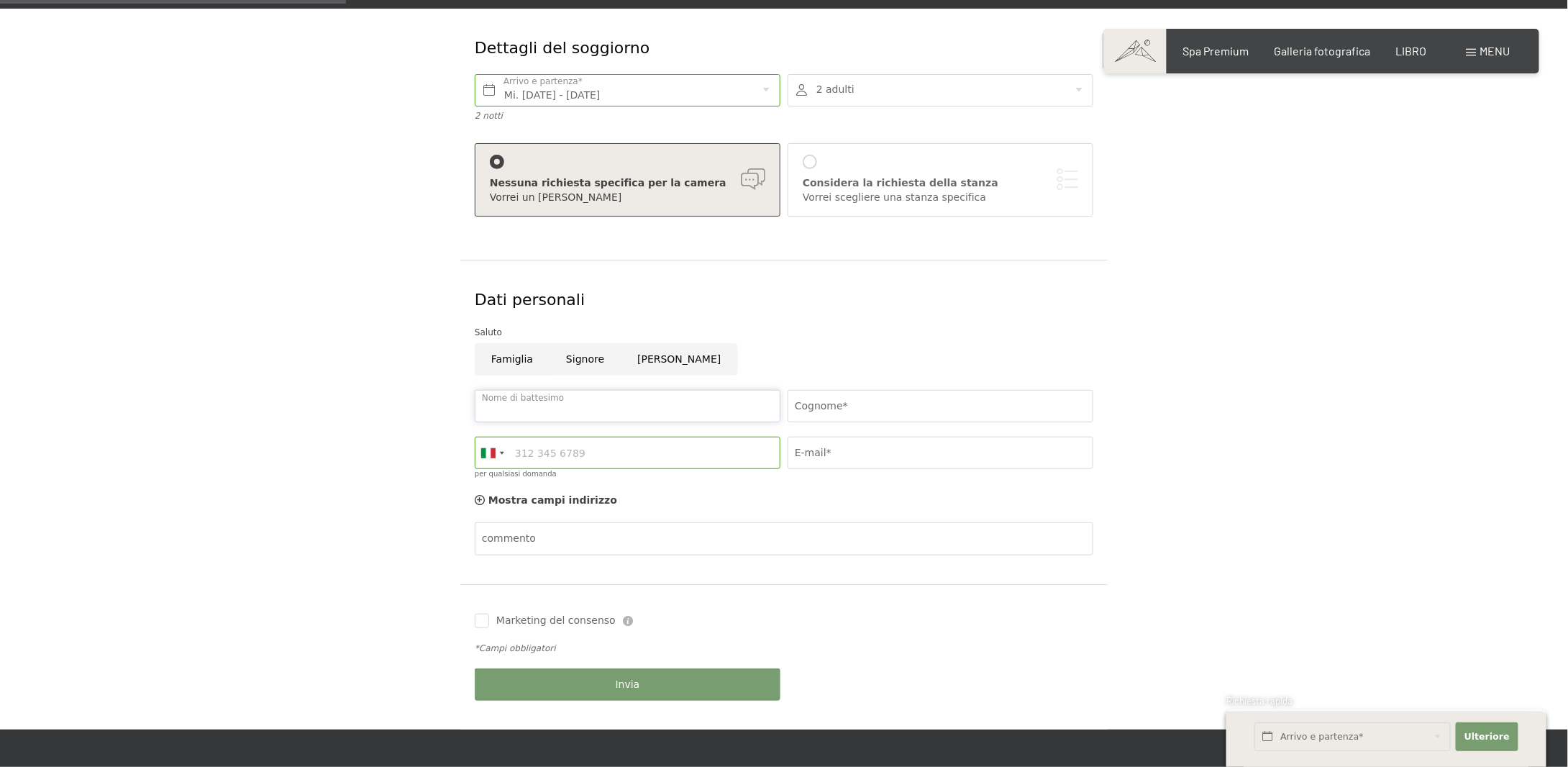
click at [664, 412] on input "Nome di battesimo" at bounding box center [627, 406] width 306 height 33
type input "massimo"
type input "albanese"
type input "3346532413"
type input "pasticceriacioccmax@gmail.com"
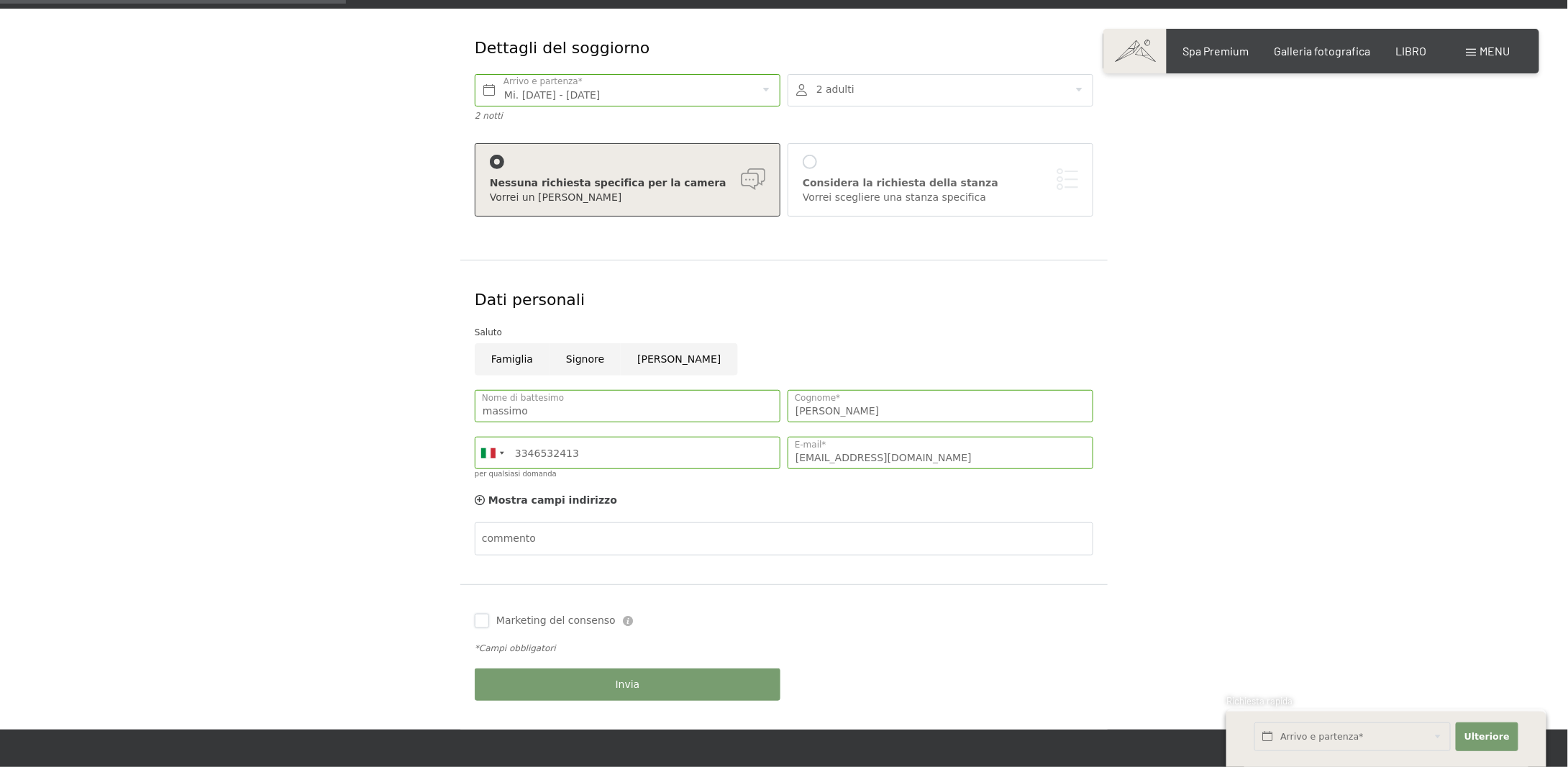
click at [480, 619] on input "Marketing del consenso" at bounding box center [481, 621] width 14 height 14
checkbox input "true"
click at [632, 682] on font "Invia" at bounding box center [627, 684] width 24 height 12
